Goal: Find specific page/section: Find specific page/section

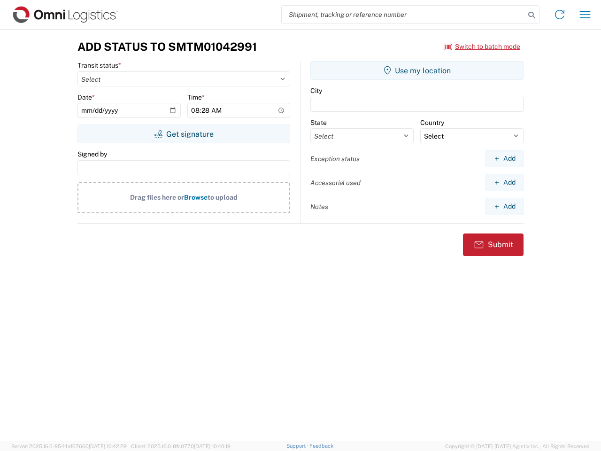
click at [404, 15] on input "search" at bounding box center [403, 15] width 243 height 18
click at [532, 15] on icon at bounding box center [531, 14] width 13 height 13
click at [560, 15] on icon at bounding box center [559, 14] width 15 height 15
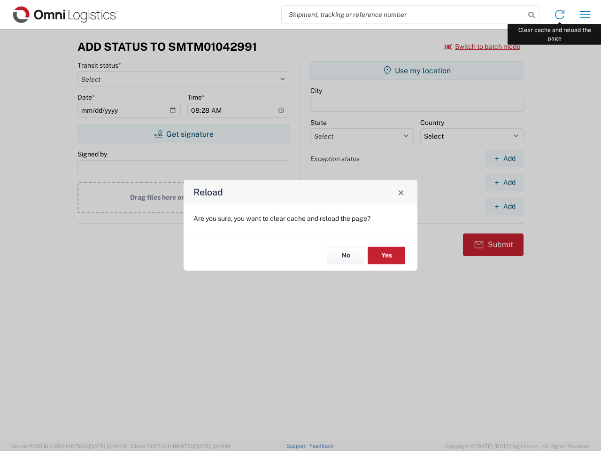
click at [585, 15] on div "Reload Are you sure, you want to clear cache and reload the page? No Yes" at bounding box center [300, 225] width 601 height 451
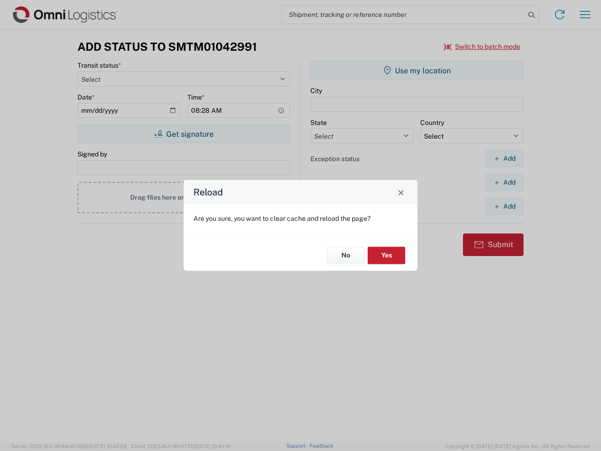
click at [482, 47] on div "Reload Are you sure, you want to clear cache and reload the page? No Yes" at bounding box center [300, 225] width 601 height 451
click at [184, 134] on div "Reload Are you sure, you want to clear cache and reload the page? No Yes" at bounding box center [300, 225] width 601 height 451
click at [417, 70] on div "Reload Are you sure, you want to clear cache and reload the page? No Yes" at bounding box center [300, 225] width 601 height 451
click at [505, 158] on div "Reload Are you sure, you want to clear cache and reload the page? No Yes" at bounding box center [300, 225] width 601 height 451
click at [505, 182] on div "Reload Are you sure, you want to clear cache and reload the page? No Yes" at bounding box center [300, 225] width 601 height 451
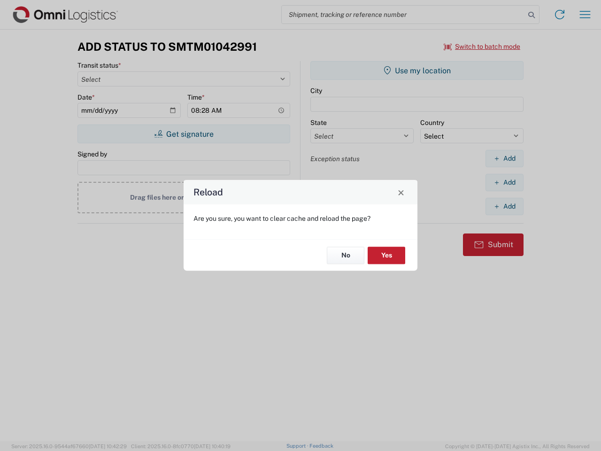
click at [505, 206] on div "Reload Are you sure, you want to clear cache and reload the page? No Yes" at bounding box center [300, 225] width 601 height 451
